Goal: Task Accomplishment & Management: Manage account settings

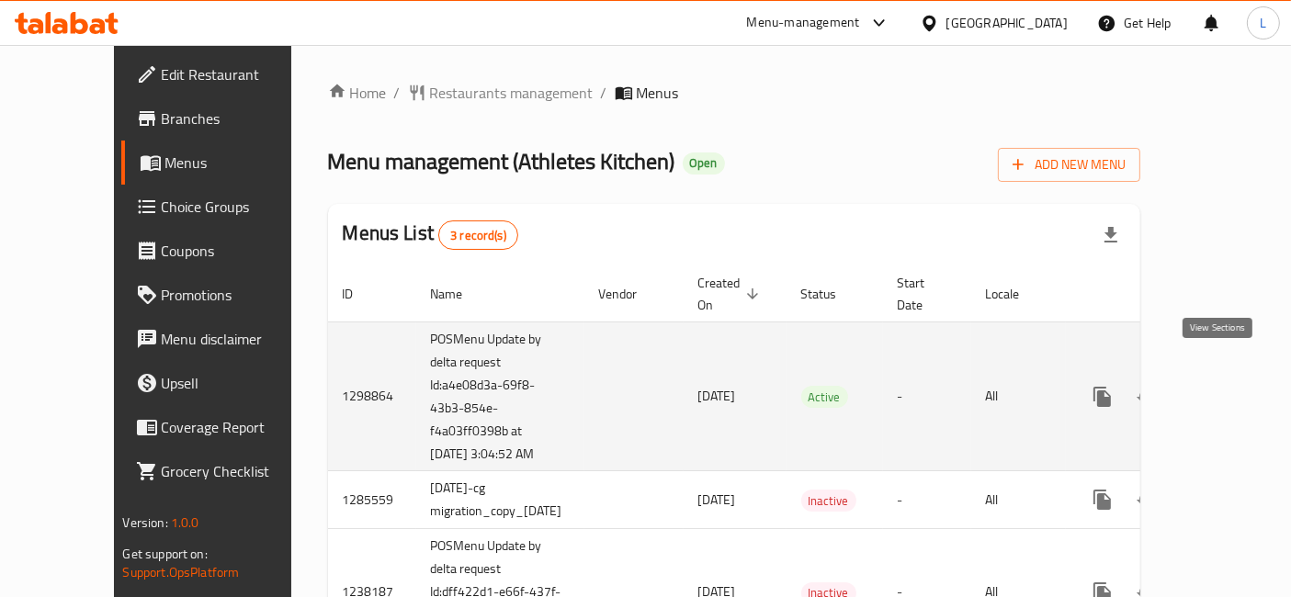
click at [1224, 386] on icon "enhanced table" at bounding box center [1235, 397] width 22 height 22
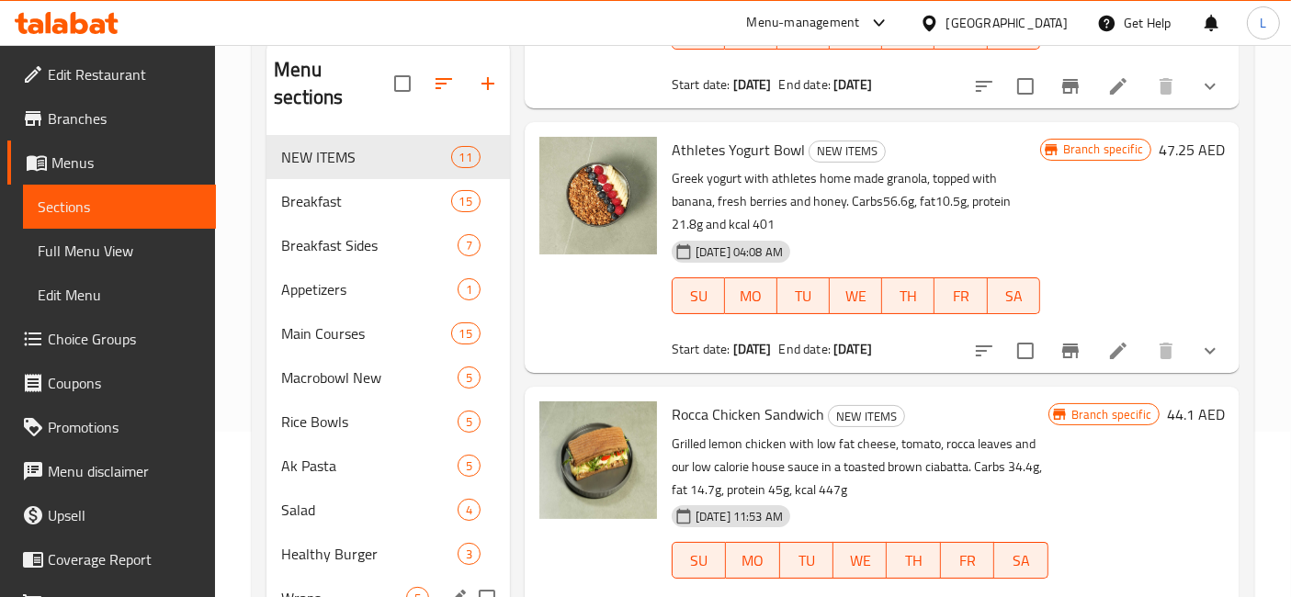
scroll to position [132, 0]
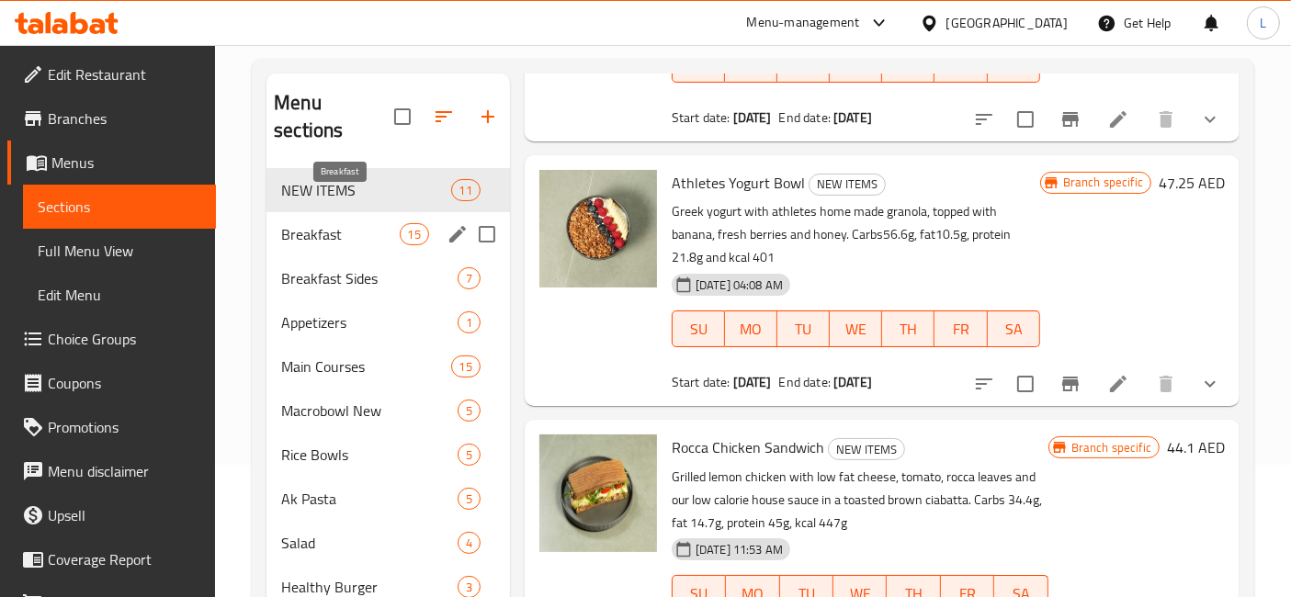
click at [325, 223] on span "Breakfast" at bounding box center [340, 234] width 118 height 22
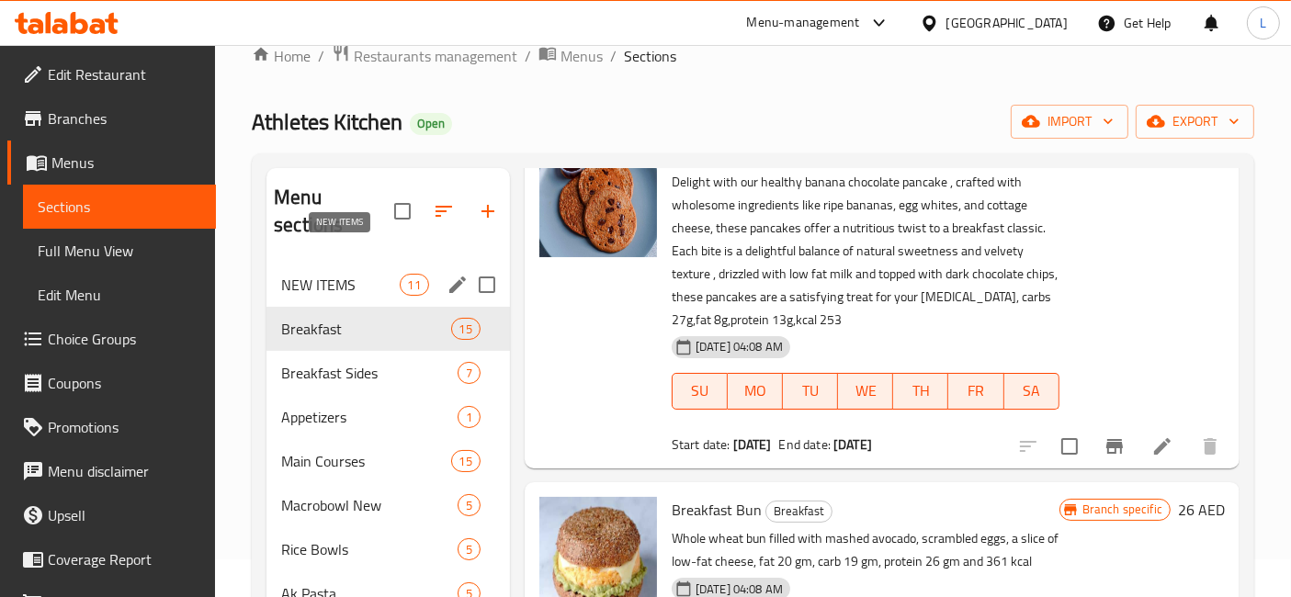
scroll to position [30, 0]
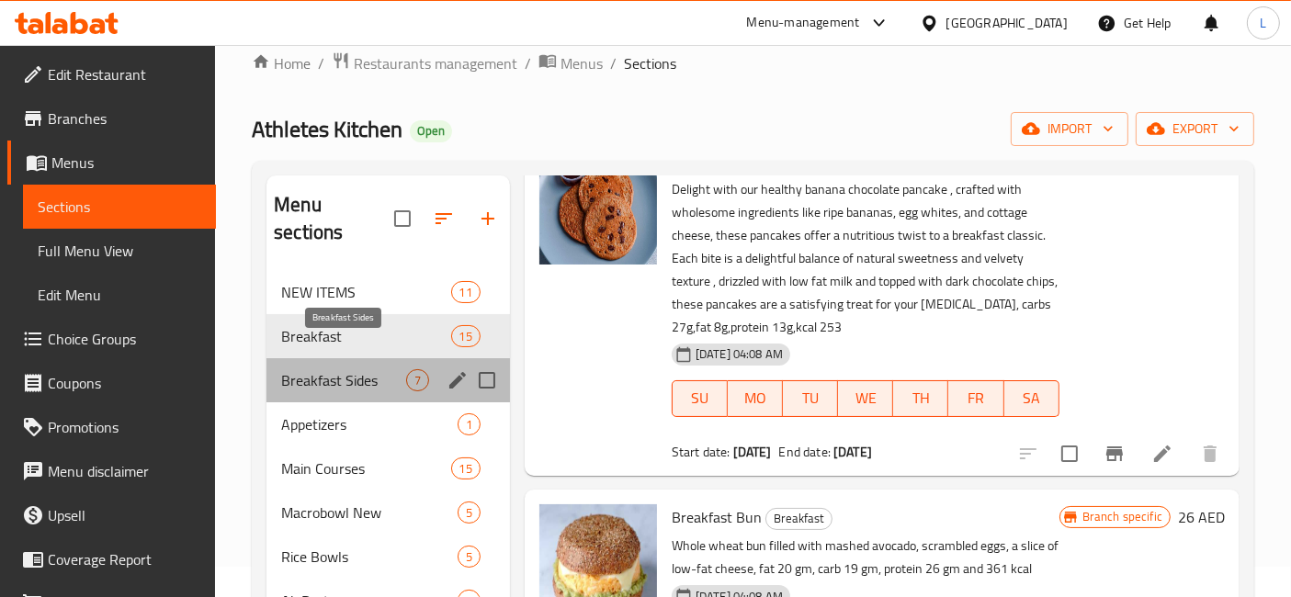
click at [323, 369] on span "Breakfast Sides" at bounding box center [343, 380] width 125 height 22
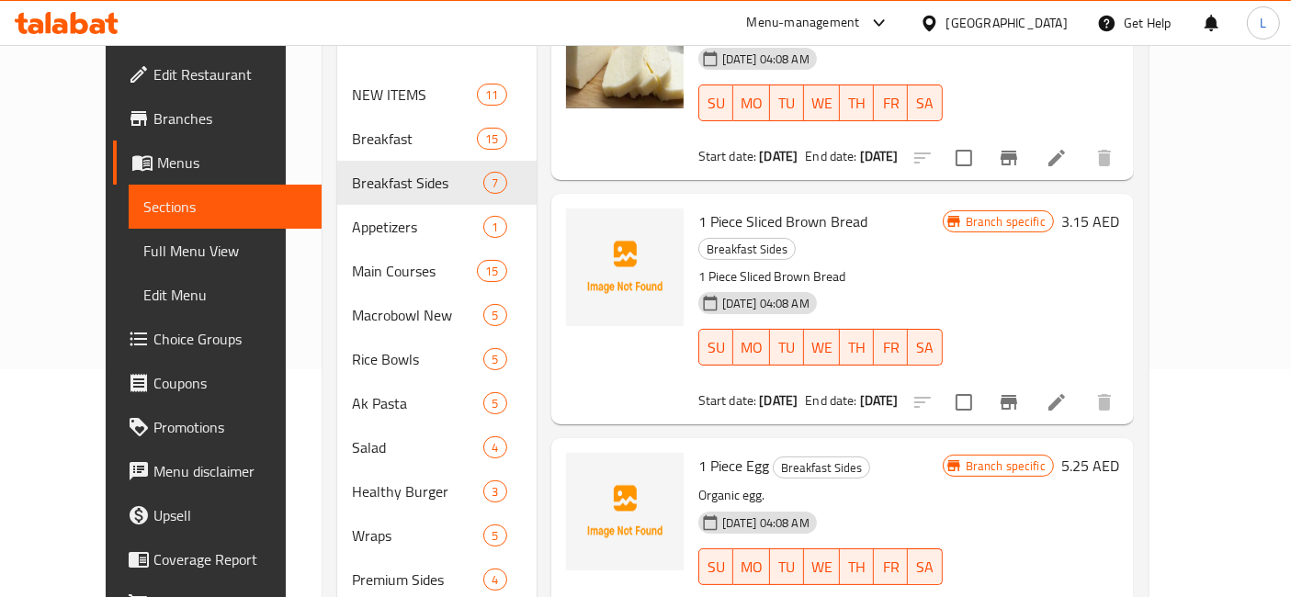
scroll to position [234, 0]
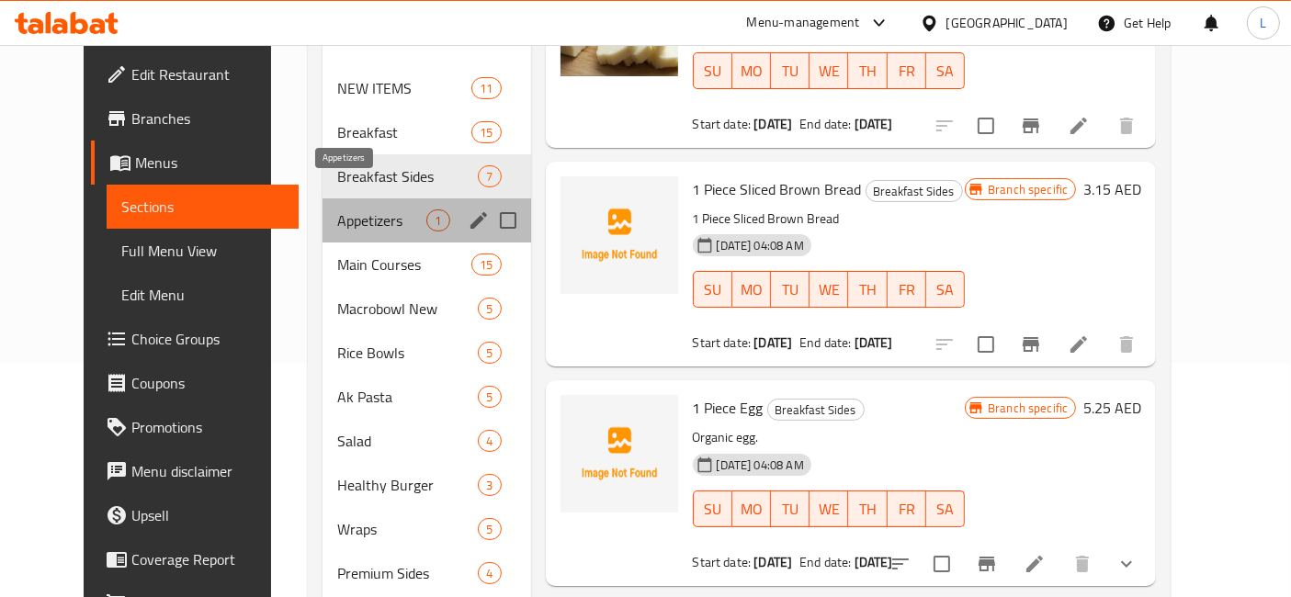
click at [337, 210] on span "Appetizers" at bounding box center [382, 221] width 90 height 22
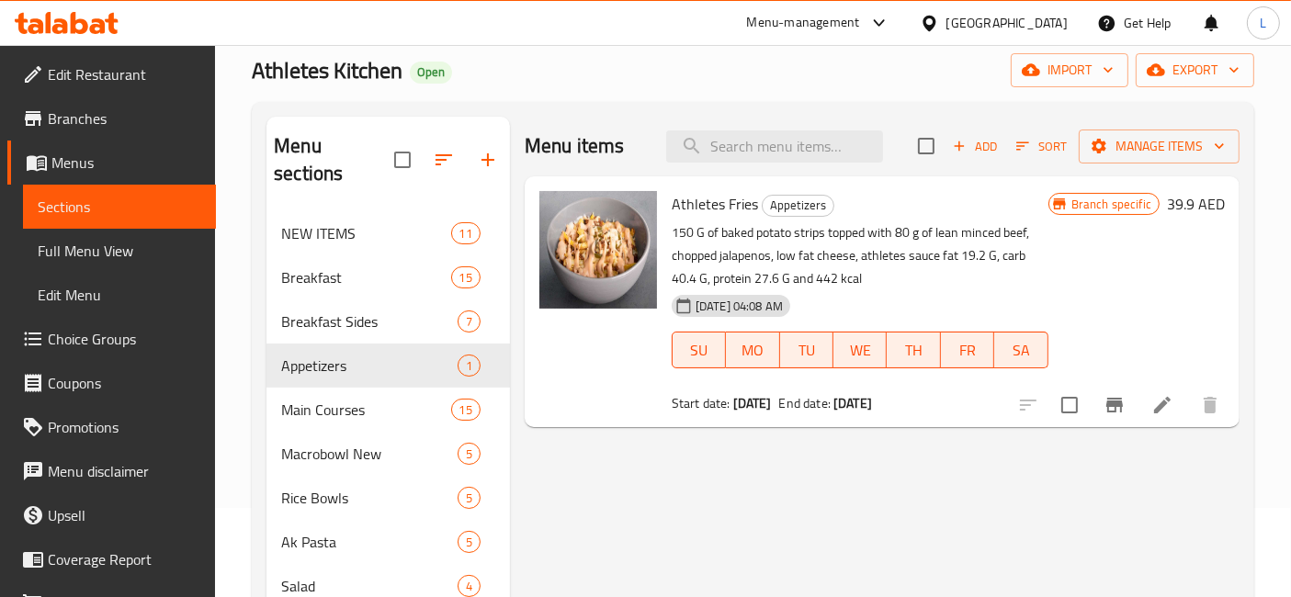
scroll to position [306, 0]
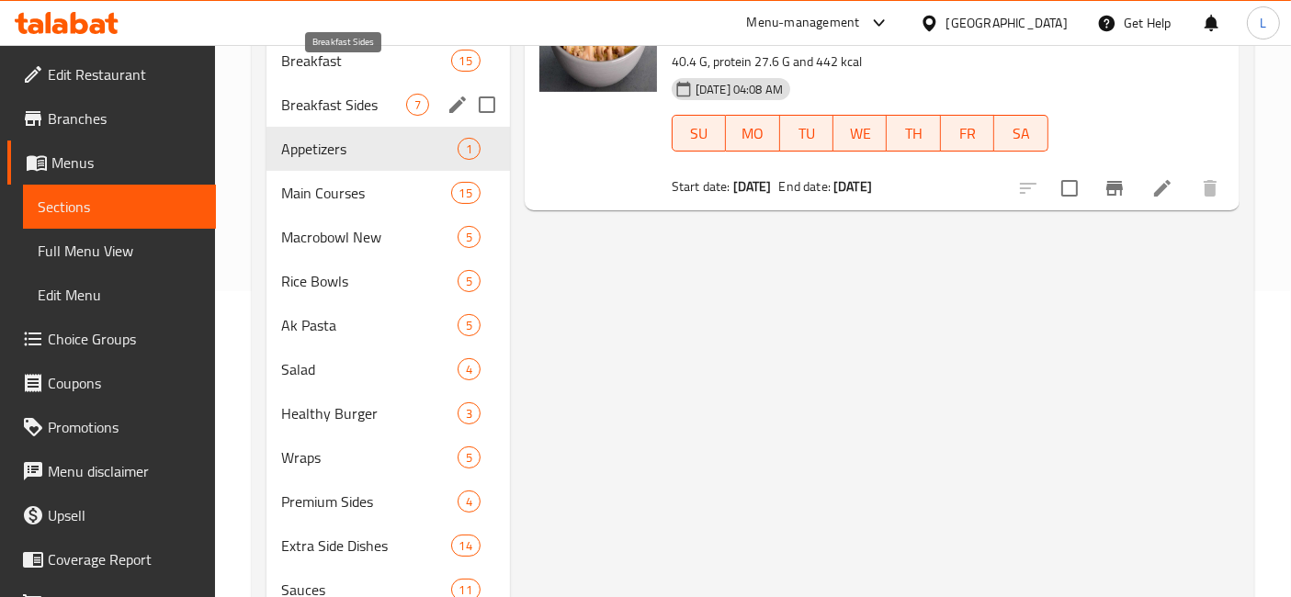
click at [331, 94] on span "Breakfast Sides" at bounding box center [343, 105] width 125 height 22
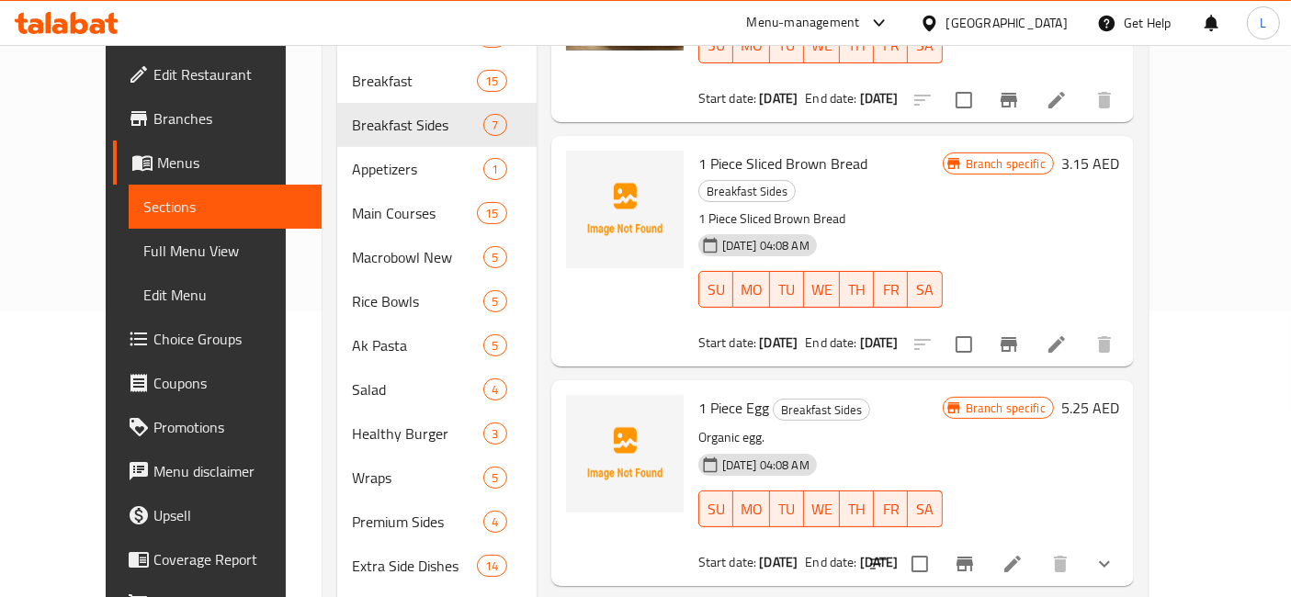
scroll to position [408, 0]
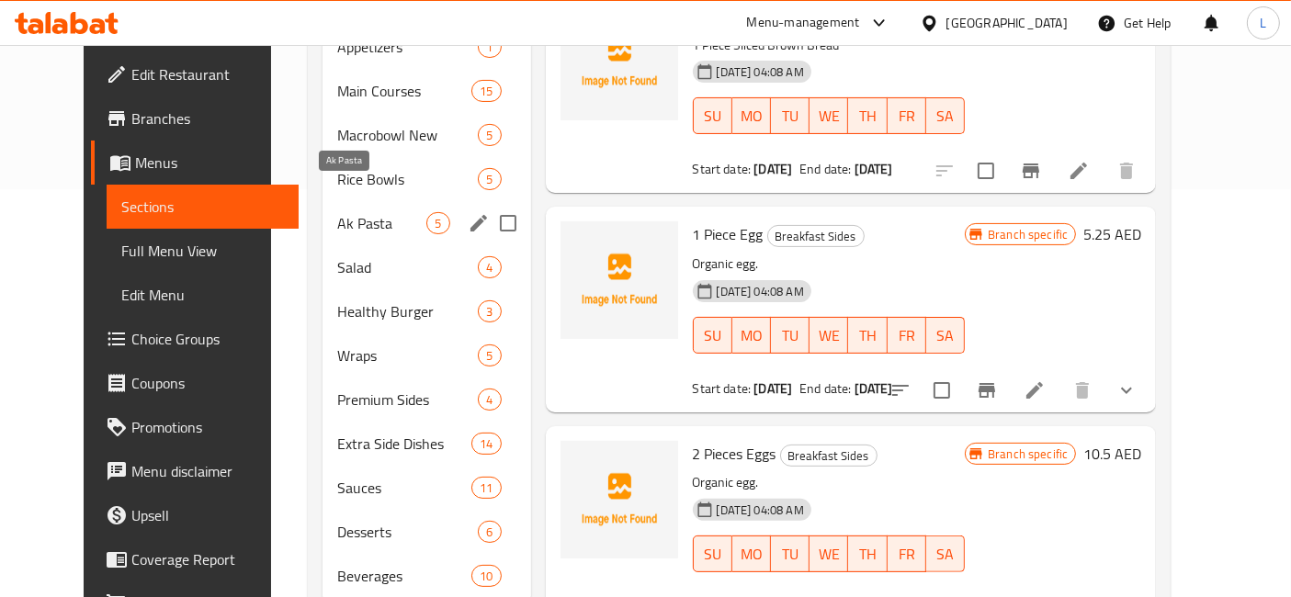
click at [337, 212] on span "Ak Pasta" at bounding box center [382, 223] width 90 height 22
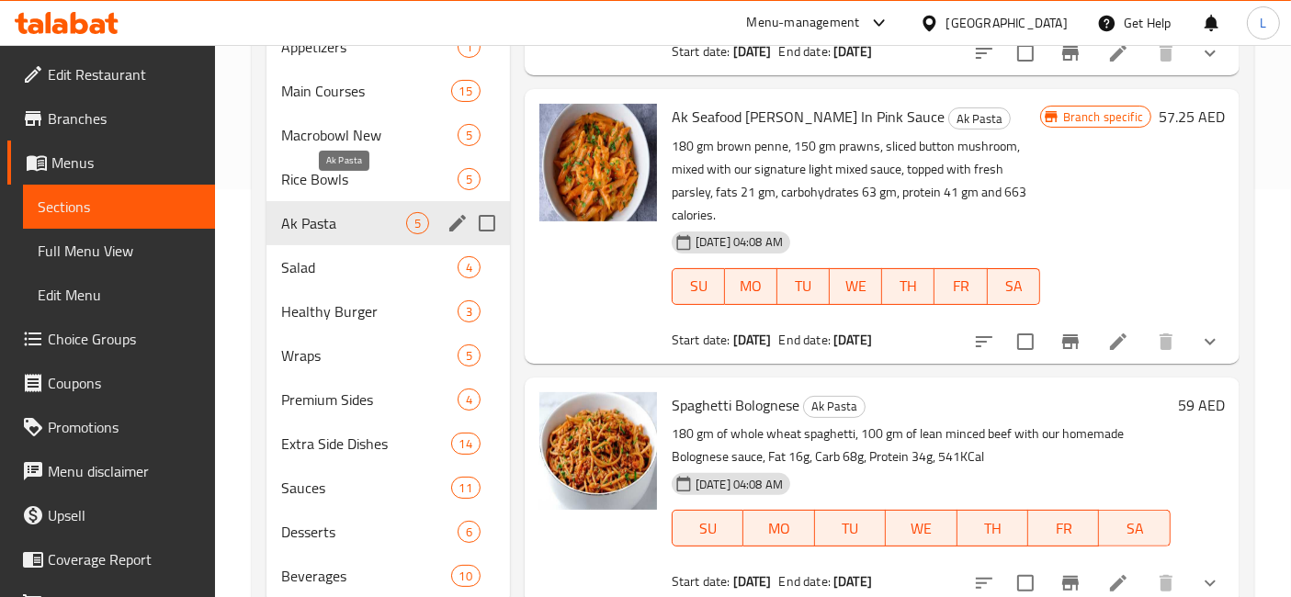
scroll to position [638, 0]
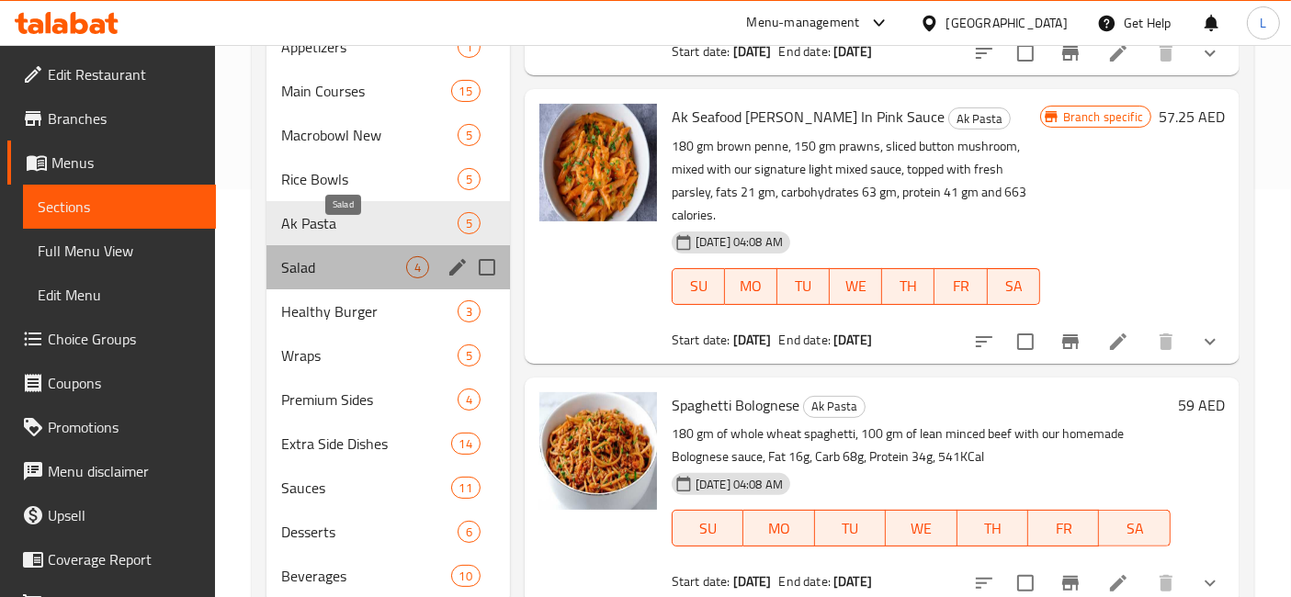
click at [312, 256] on span "Salad" at bounding box center [343, 267] width 125 height 22
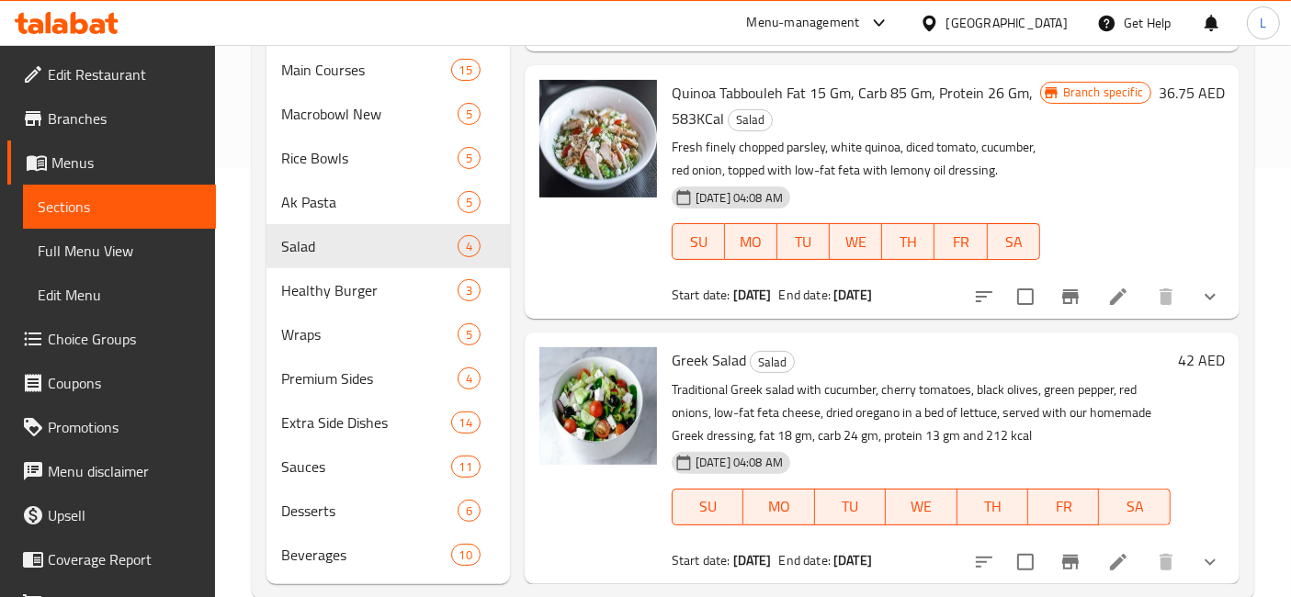
scroll to position [438, 0]
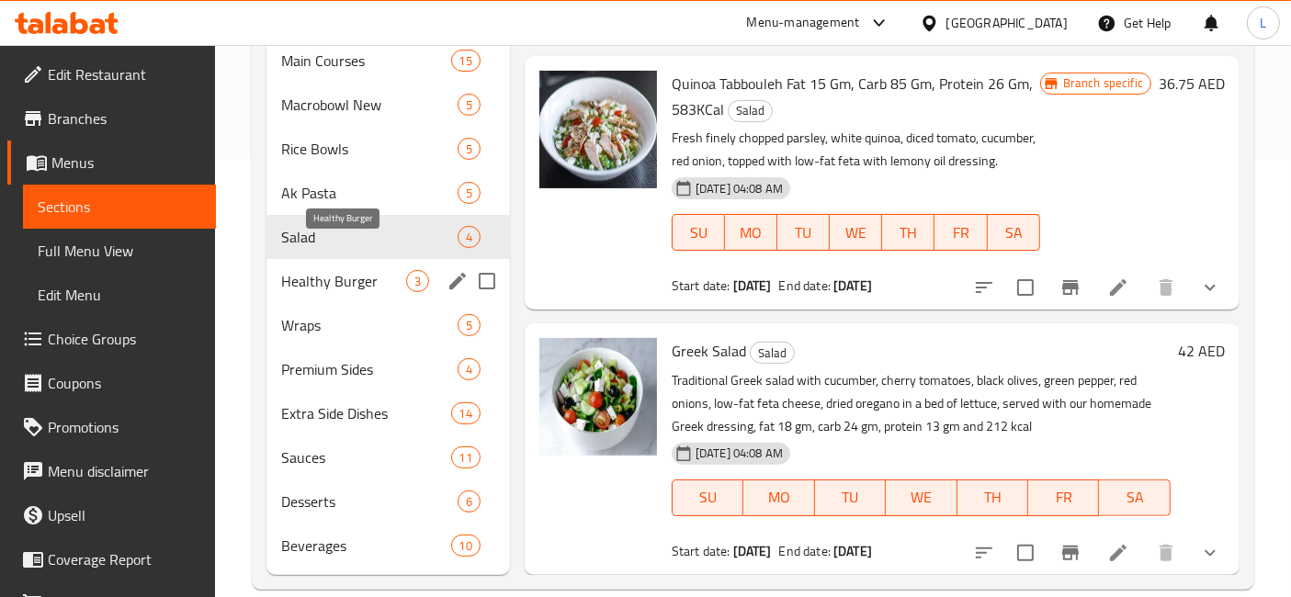
click at [325, 270] on span "Healthy Burger" at bounding box center [343, 281] width 125 height 22
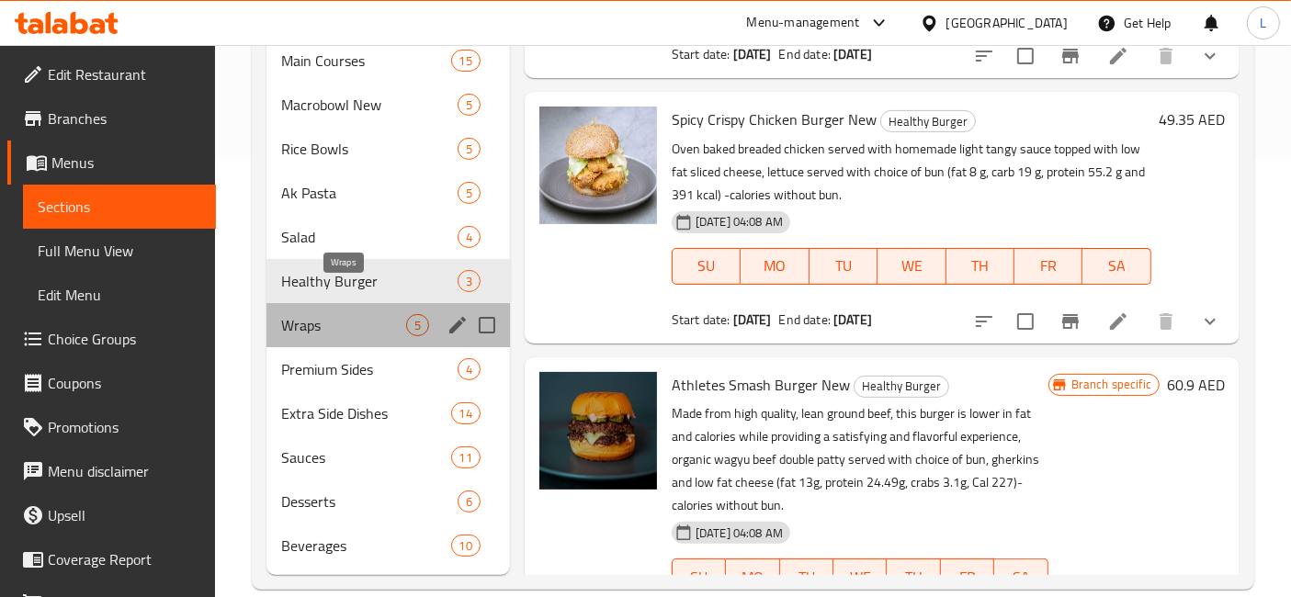
click at [310, 314] on span "Wraps" at bounding box center [343, 325] width 125 height 22
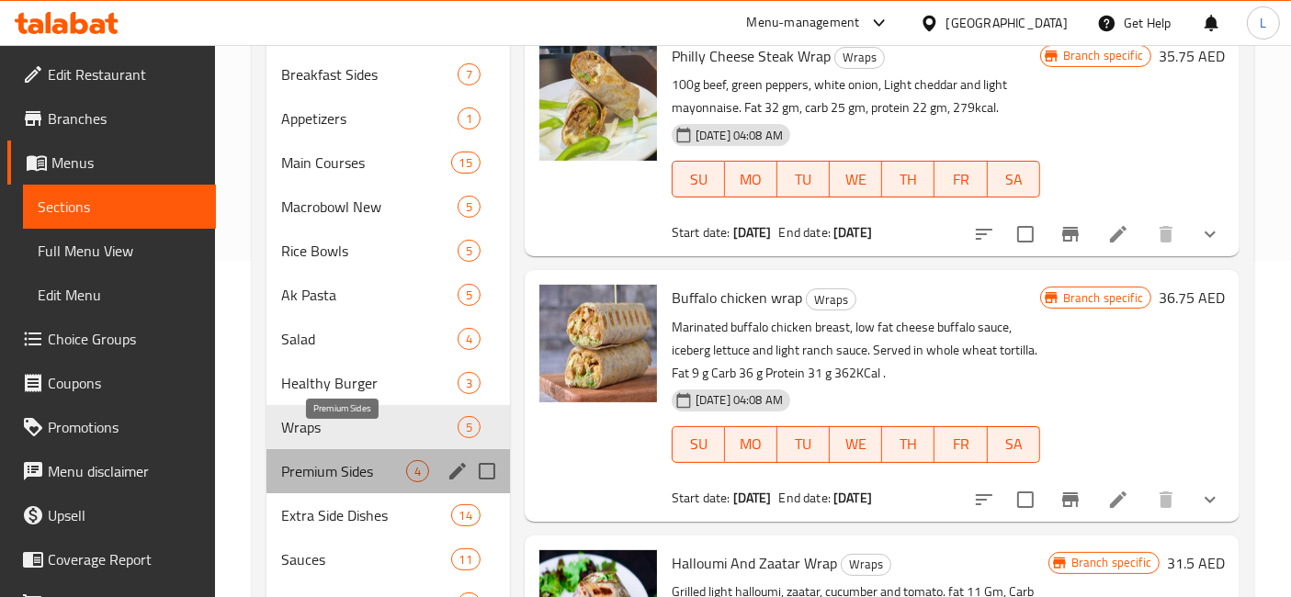
click at [335, 460] on span "Premium Sides" at bounding box center [343, 471] width 125 height 22
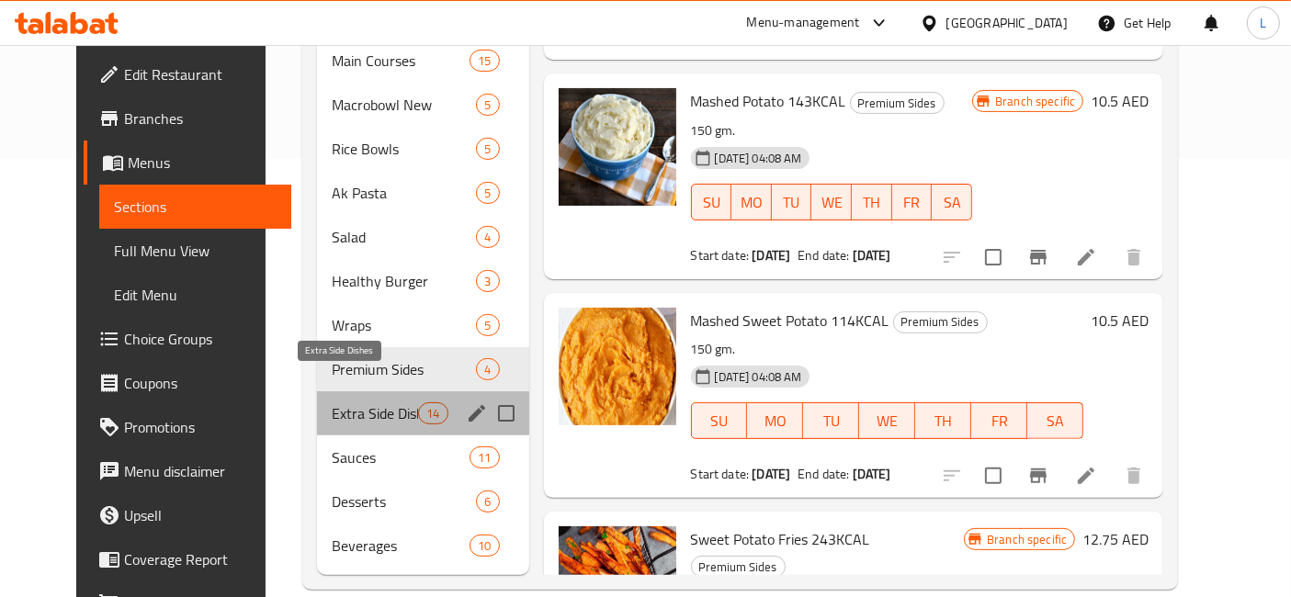
click at [342, 402] on span "Extra Side Dishes" at bounding box center [375, 413] width 86 height 22
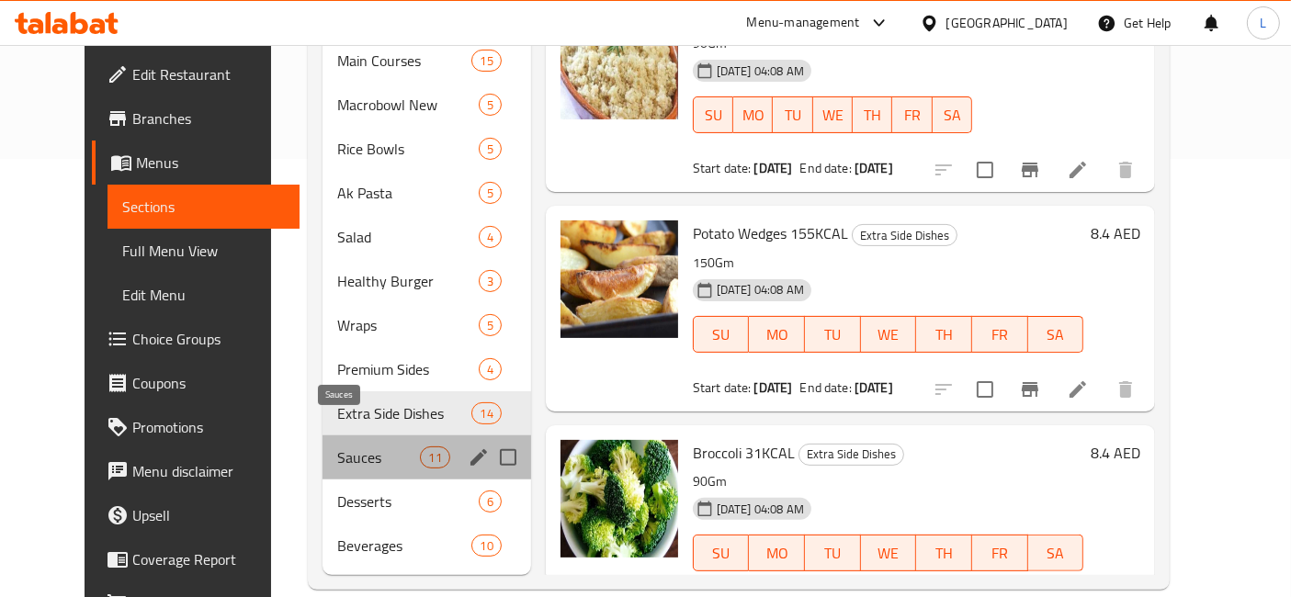
click at [337, 447] on span "Sauces" at bounding box center [378, 458] width 83 height 22
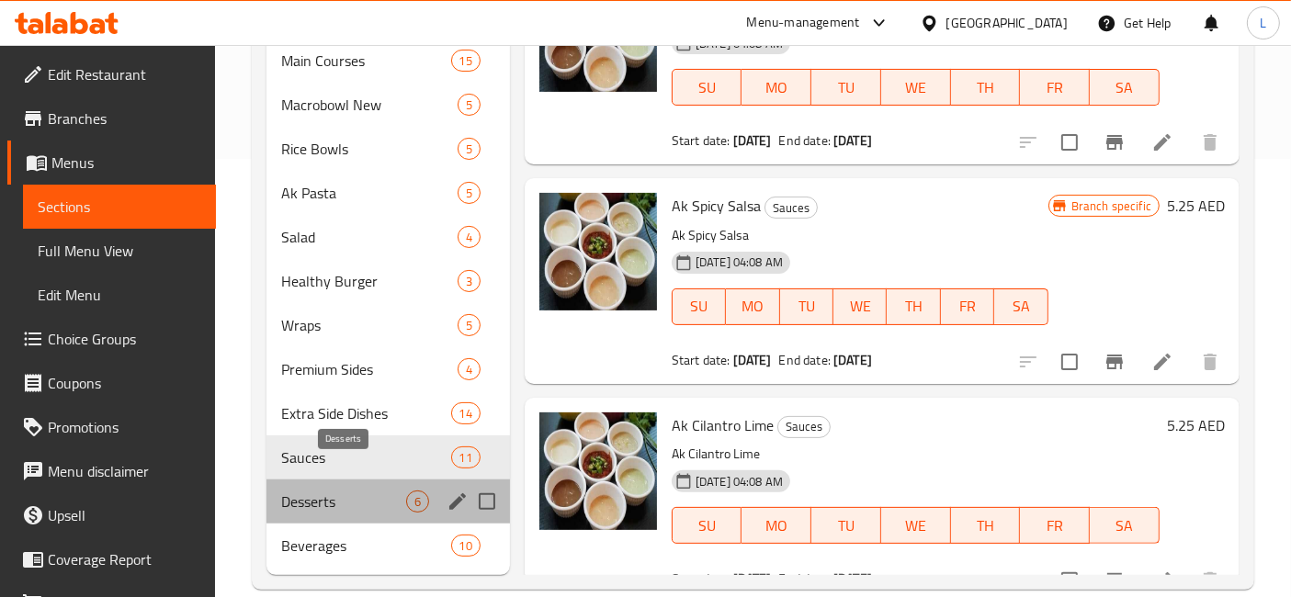
click at [360, 491] on span "Desserts" at bounding box center [343, 502] width 125 height 22
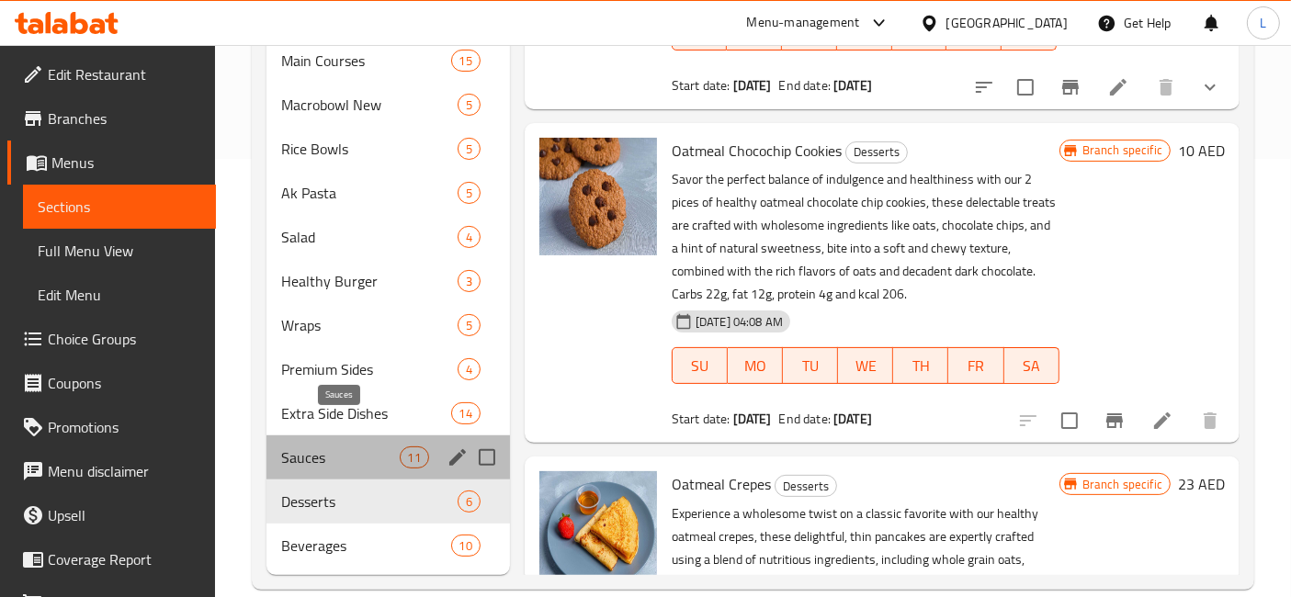
click at [325, 447] on span "Sauces" at bounding box center [340, 458] width 118 height 22
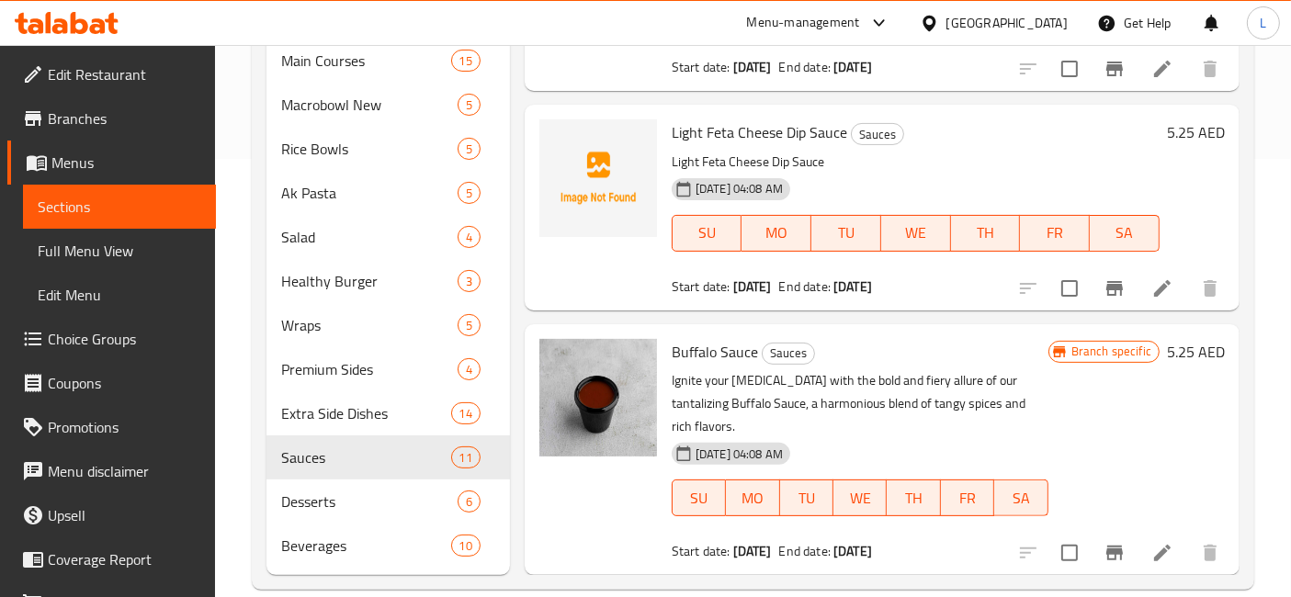
click at [75, 22] on icon at bounding box center [79, 23] width 17 height 22
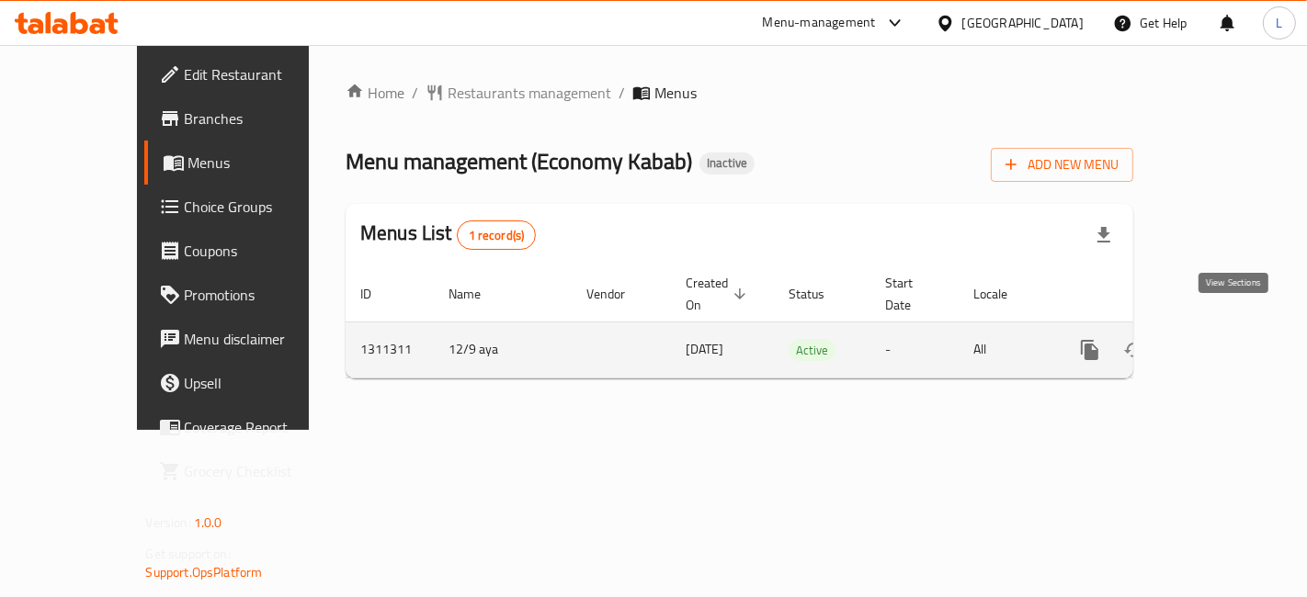
click at [1233, 339] on icon "enhanced table" at bounding box center [1222, 350] width 22 height 22
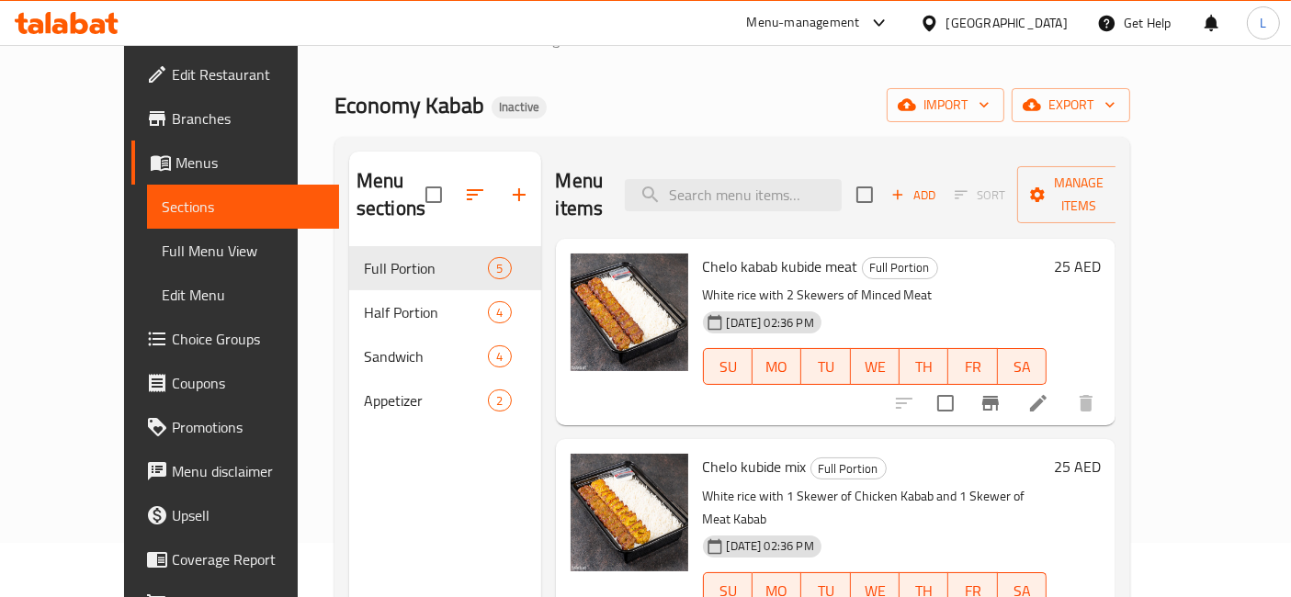
scroll to position [52, 0]
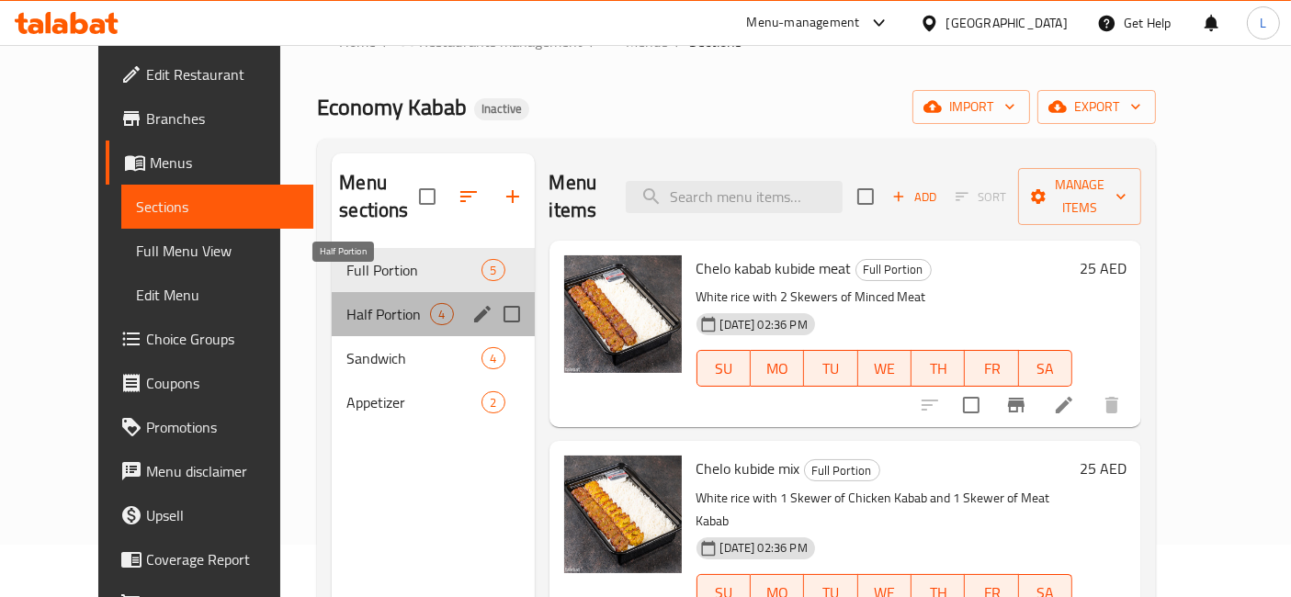
click at [355, 303] on span "Half Portion" at bounding box center [388, 314] width 84 height 22
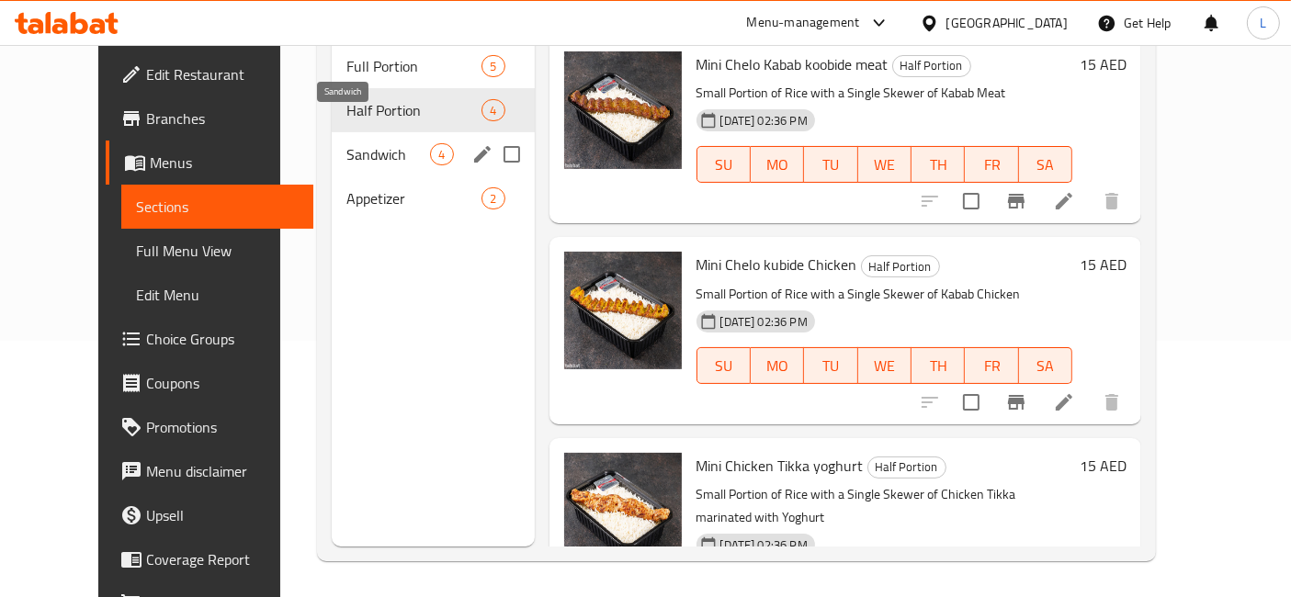
click at [346, 143] on span "Sandwich" at bounding box center [388, 154] width 84 height 22
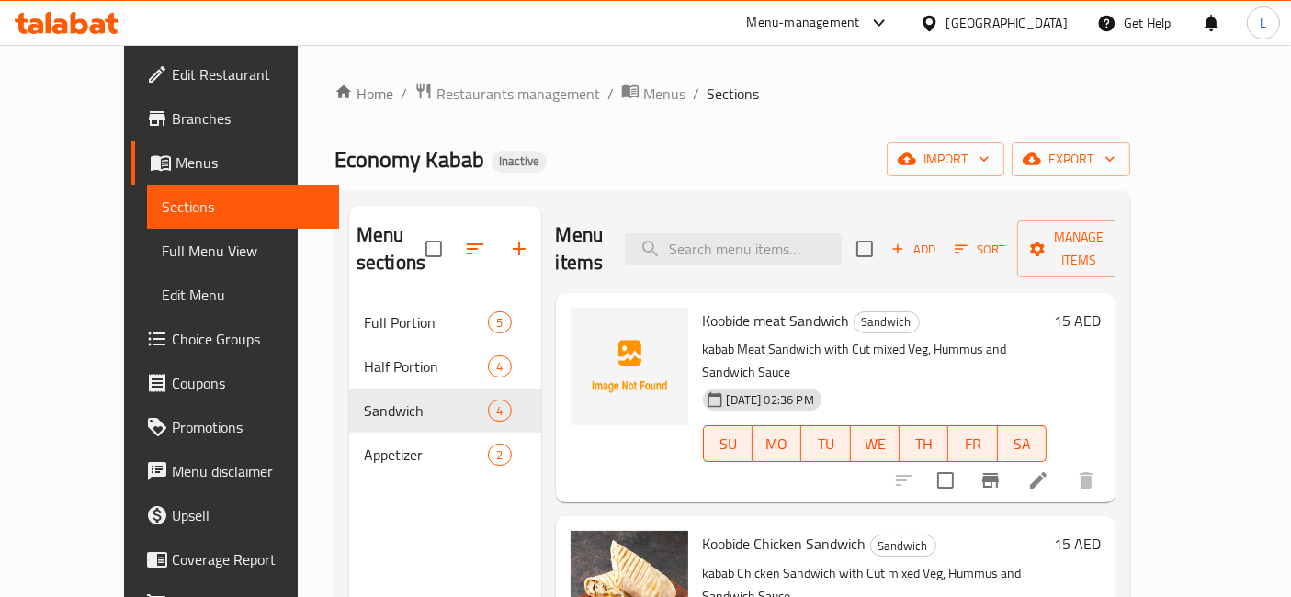
scroll to position [251, 0]
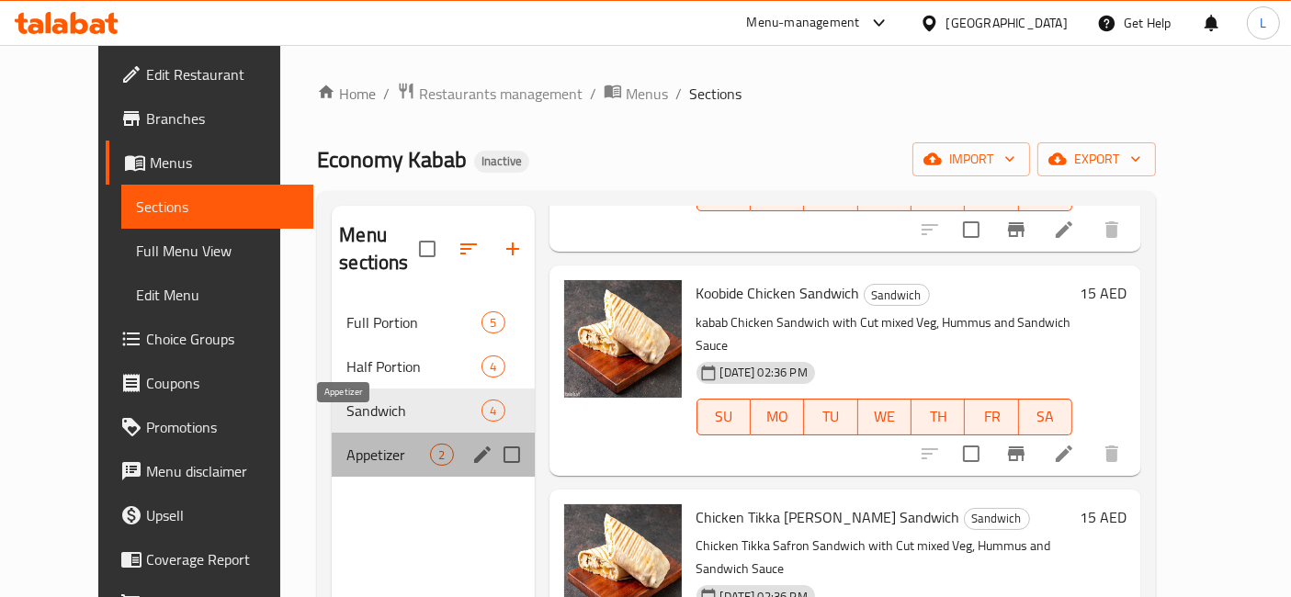
click at [346, 444] on span "Appetizer" at bounding box center [388, 455] width 84 height 22
